Goal: Find contact information: Find contact information

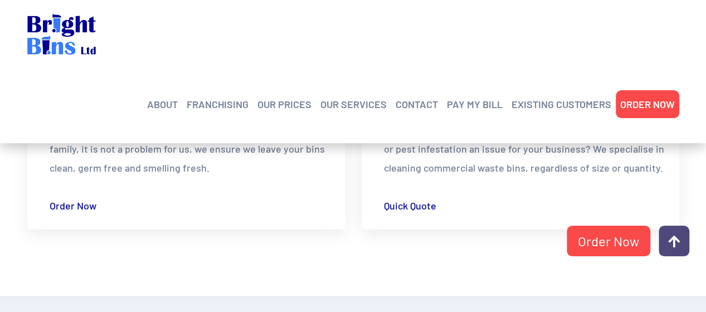
scroll to position [1728, 0]
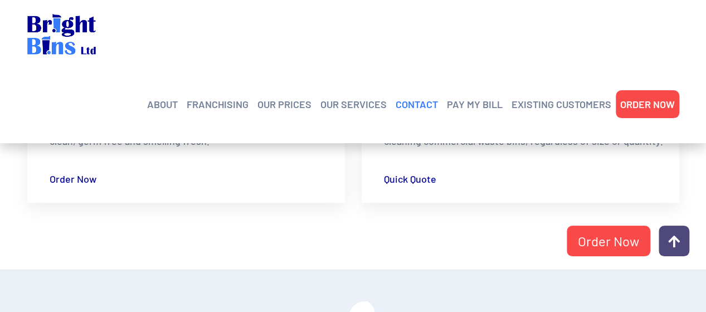
click at [418, 96] on link "CONTACT" at bounding box center [417, 104] width 42 height 17
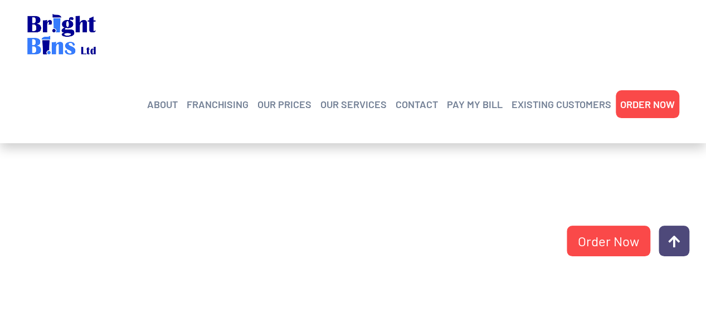
scroll to position [223, 0]
click at [406, 96] on link "CONTACT" at bounding box center [417, 104] width 42 height 17
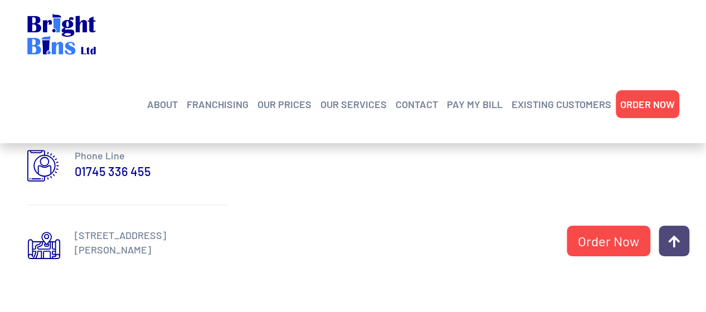
scroll to position [613, 0]
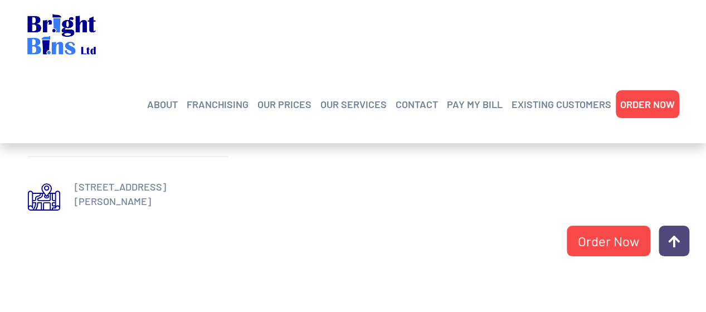
click at [118, 121] on link "01745 336 455" at bounding box center [113, 122] width 76 height 17
